Goal: Transaction & Acquisition: Book appointment/travel/reservation

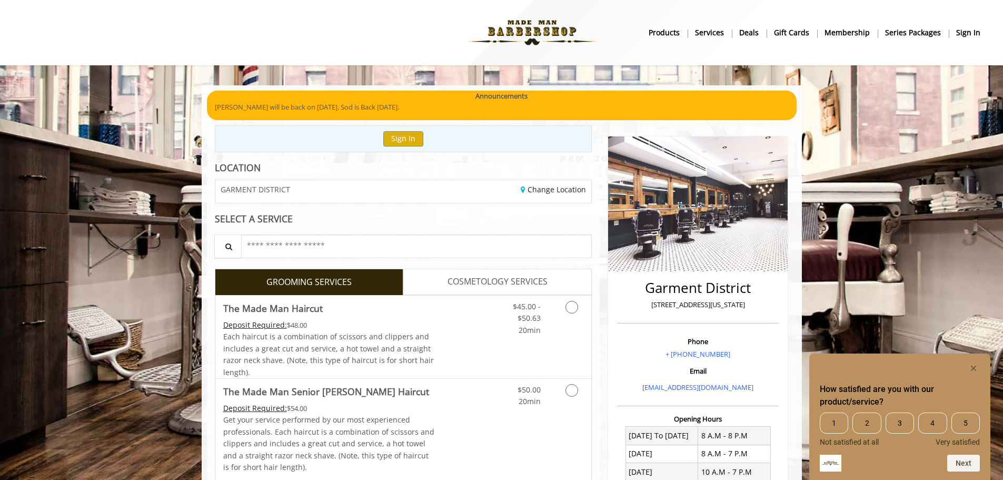
click at [422, 192] on div "Change Location" at bounding box center [501, 191] width 196 height 23
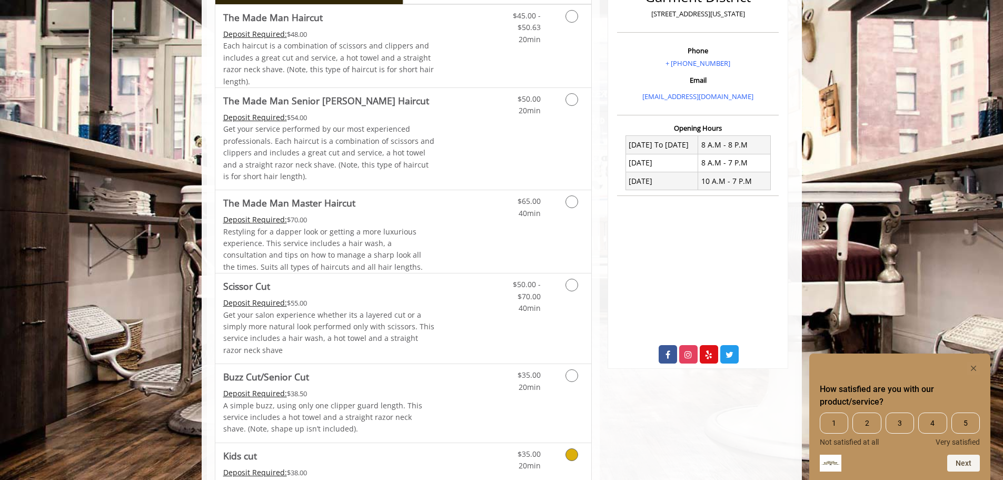
scroll to position [139, 0]
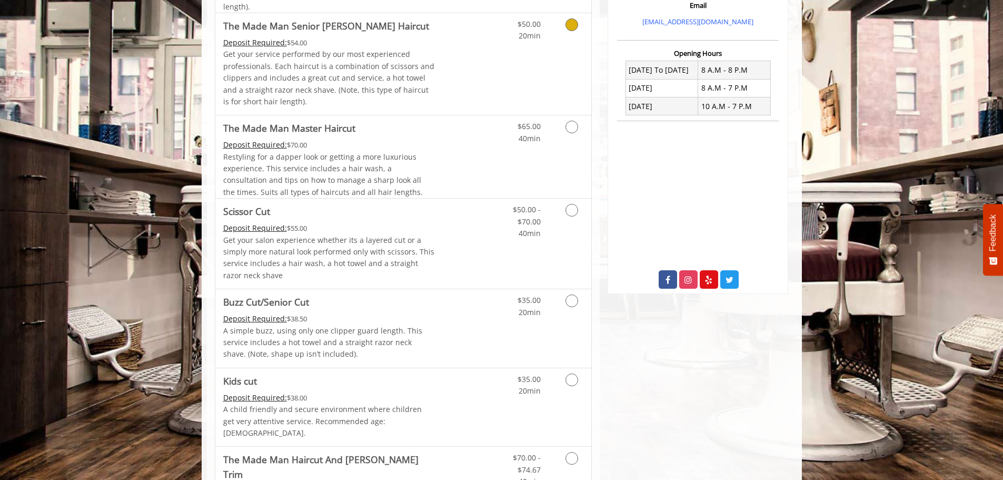
scroll to position [369, 0]
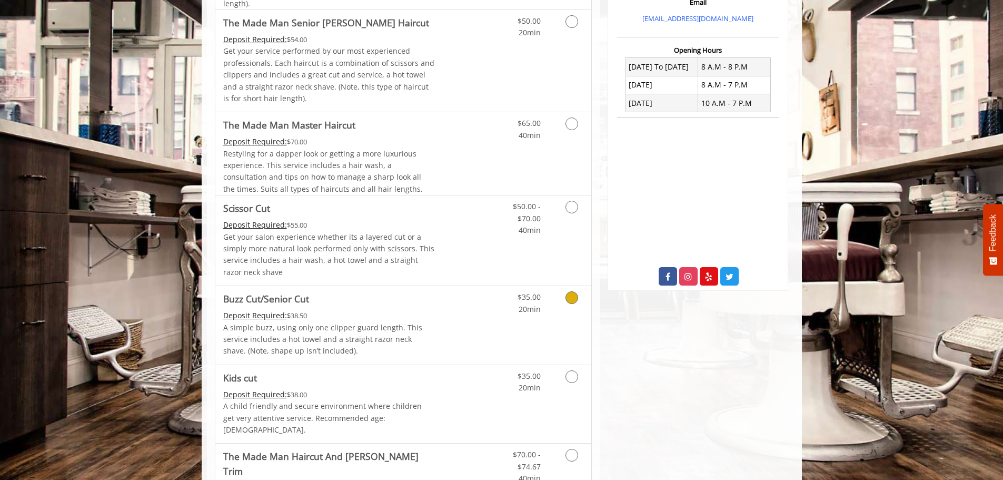
click at [439, 295] on link "Discounted Price" at bounding box center [466, 325] width 63 height 78
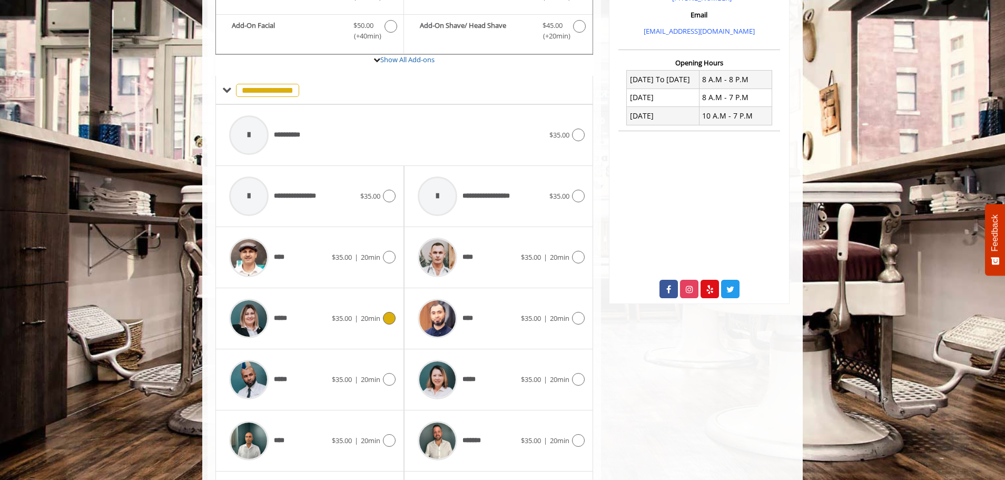
scroll to position [340, 0]
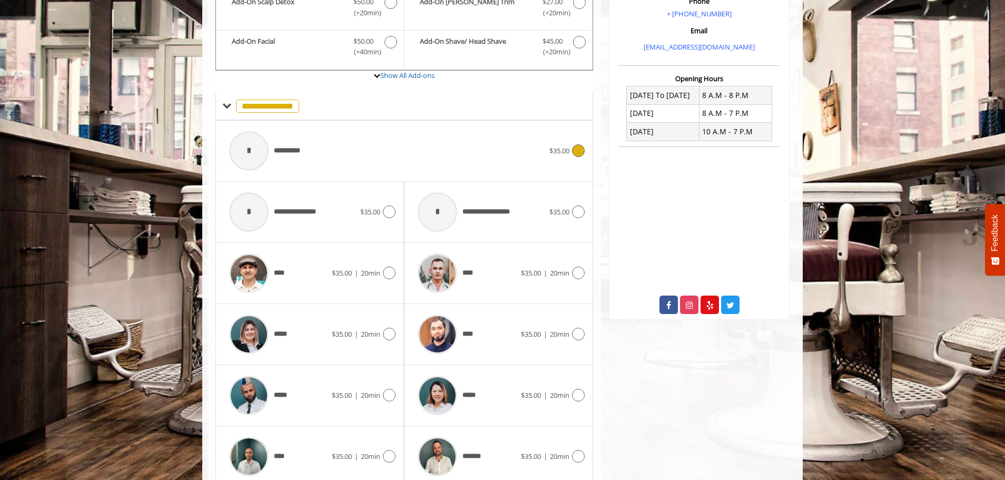
click at [571, 138] on div "**********" at bounding box center [404, 151] width 361 height 50
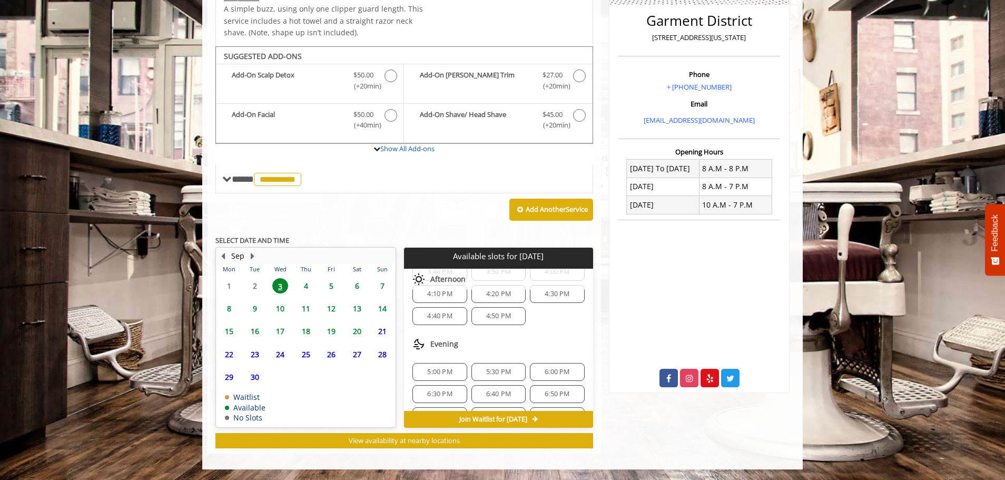
scroll to position [158, 0]
click at [499, 358] on span "5:30 PM" at bounding box center [498, 360] width 25 height 8
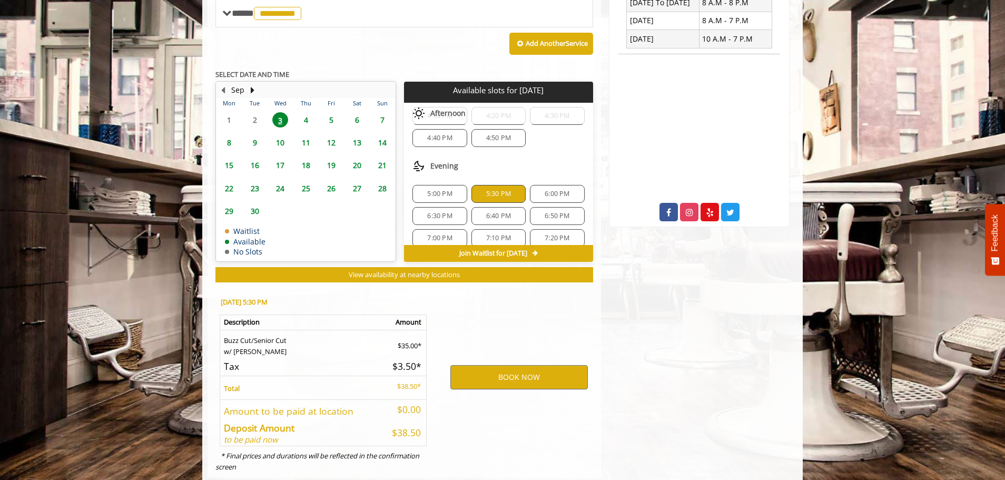
scroll to position [457, 0]
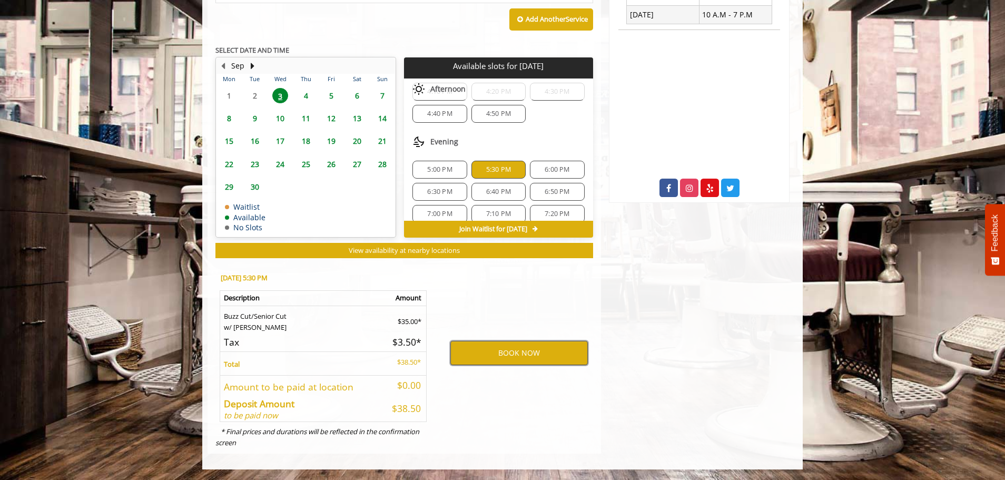
click at [507, 352] on button "BOOK NOW" at bounding box center [518, 353] width 137 height 24
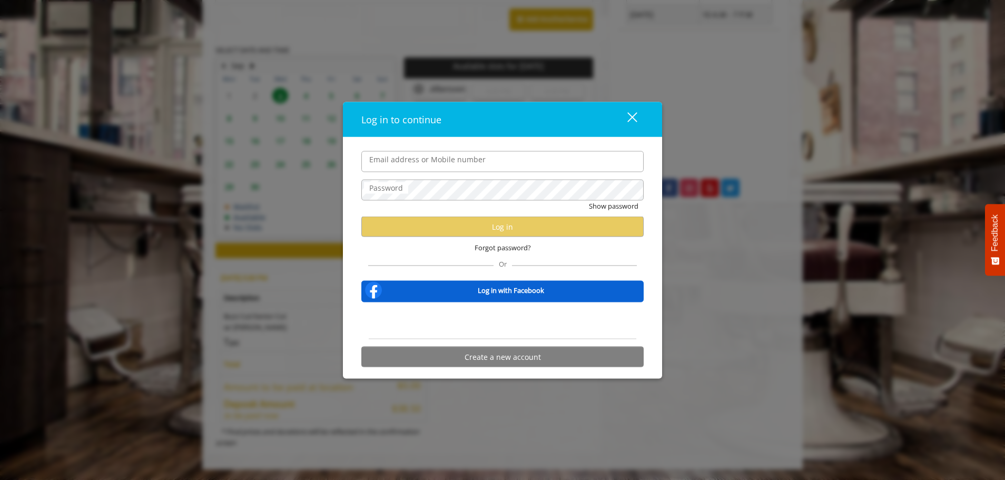
click at [514, 172] on div "Email address or Mobile number" at bounding box center [502, 161] width 282 height 21
click at [508, 359] on button "Create a new account" at bounding box center [502, 357] width 282 height 21
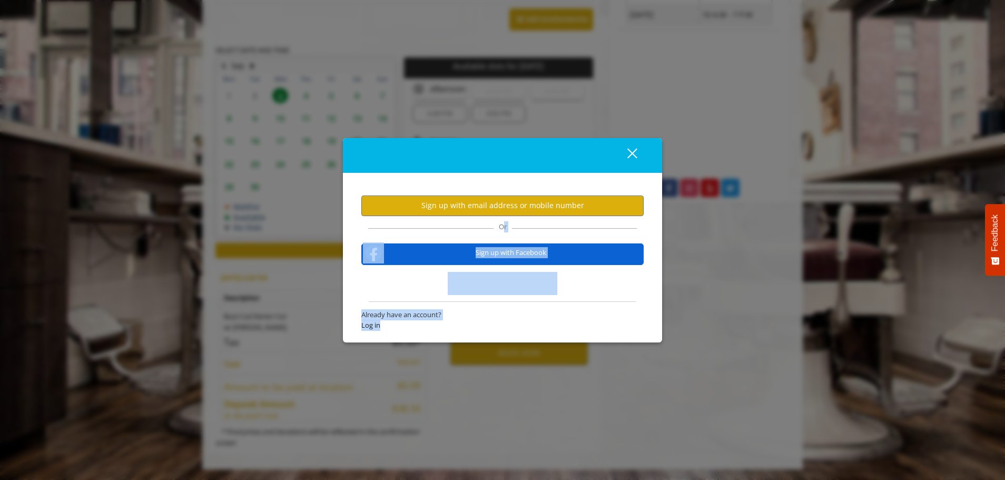
drag, startPoint x: 391, startPoint y: 324, endPoint x: 668, endPoint y: 271, distance: 282.1
click at [668, 296] on div "close Sign up with email address or mobile number Or Sign up with Facebook Alre…" at bounding box center [502, 240] width 1005 height 480
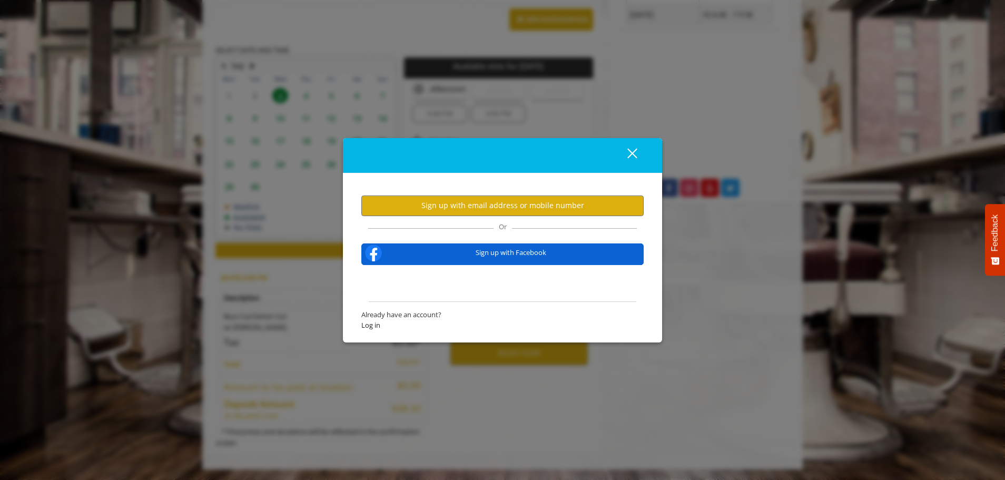
click at [628, 188] on div "Sign up with email address or mobile number Or Sign up with Facebook Already ha…" at bounding box center [502, 258] width 319 height 170
click at [632, 153] on div "close dialog" at bounding box center [632, 153] width 10 height 10
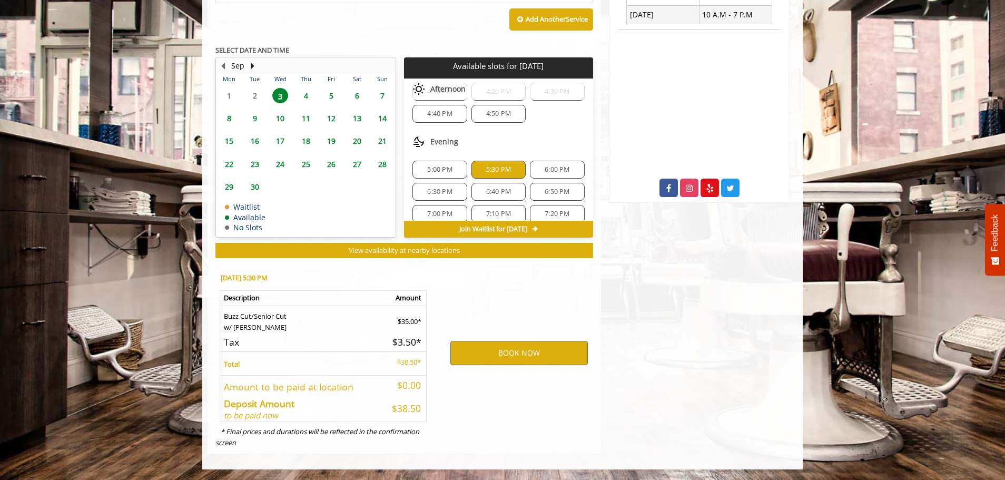
scroll to position [0, 0]
